Goal: Find specific page/section: Find specific page/section

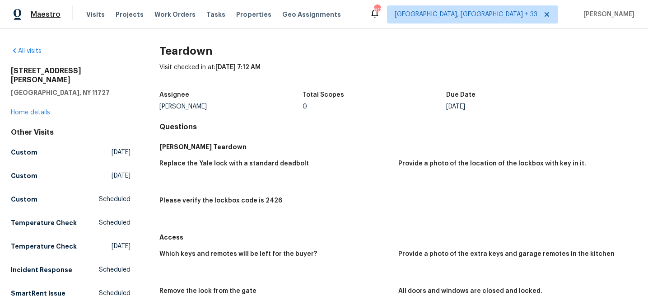
click at [32, 12] on span "Maestro" at bounding box center [46, 14] width 30 height 9
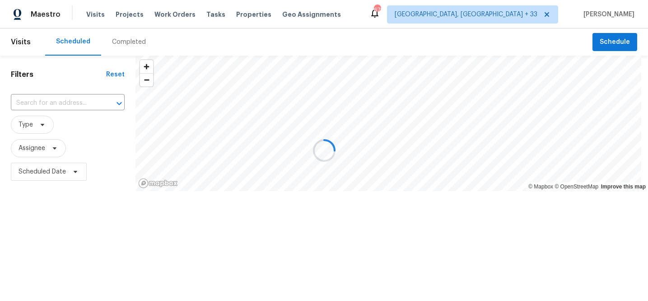
click at [82, 104] on div at bounding box center [324, 150] width 648 height 301
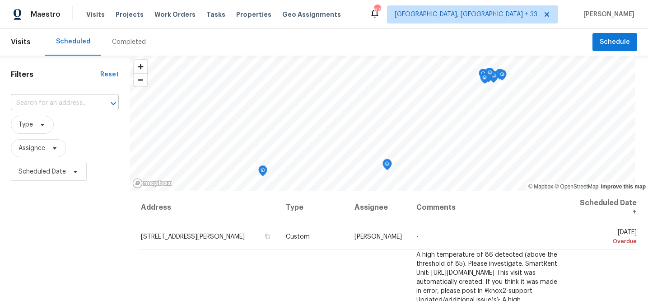
click at [62, 104] on input "text" at bounding box center [52, 103] width 83 height 14
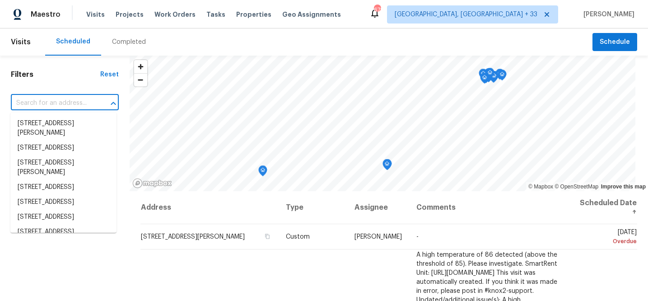
paste input "51 Katie Way"
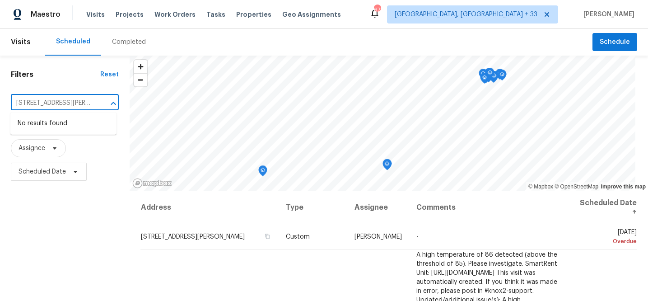
type input "51 Katie Way"
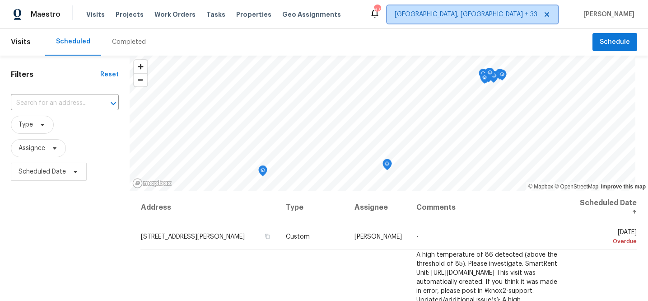
click at [516, 18] on span "[GEOGRAPHIC_DATA], [GEOGRAPHIC_DATA] + 33" at bounding box center [466, 14] width 143 height 9
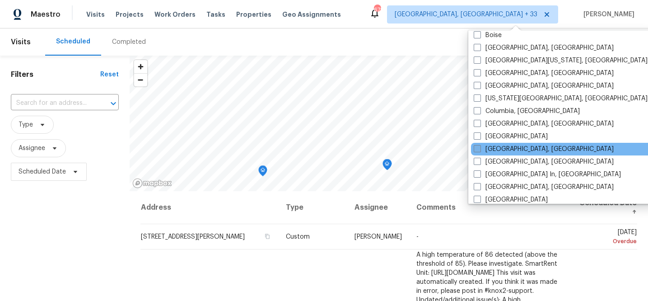
scroll to position [432, 0]
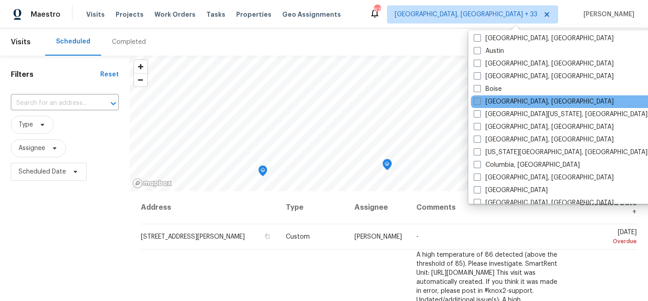
click at [476, 102] on span at bounding box center [477, 101] width 7 height 7
click at [476, 102] on input "Boston, MA" at bounding box center [477, 100] width 6 height 6
checkbox input "true"
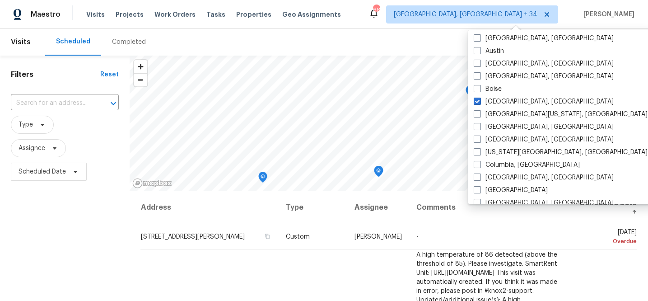
click at [53, 84] on div "Filters Reset ​ Type Assignee Scheduled Date" at bounding box center [65, 244] width 130 height 376
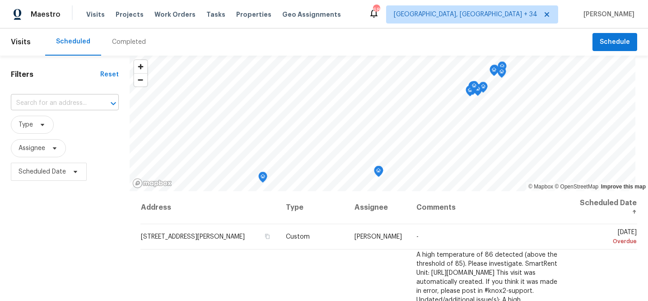
click at [50, 108] on input "text" at bounding box center [52, 103] width 83 height 14
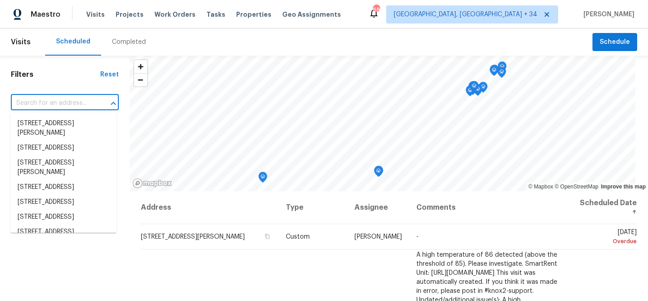
paste input "51 Katie Way"
type input "51 Katie Way"
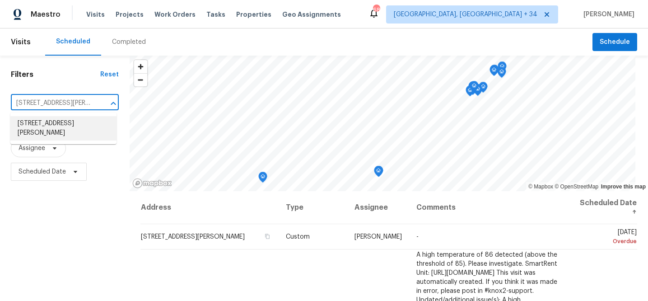
click at [59, 122] on li "51 Katie Way, Tewksbury, MA 01876" at bounding box center [63, 128] width 106 height 24
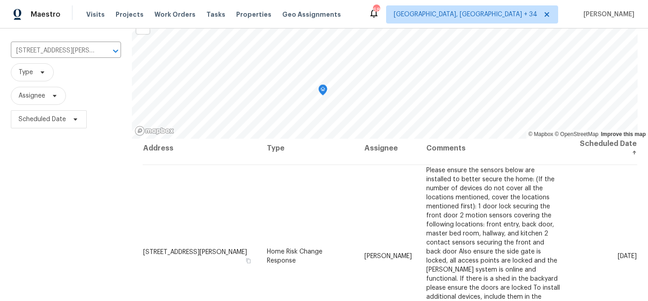
scroll to position [138, 0]
